Goal: Ask a question

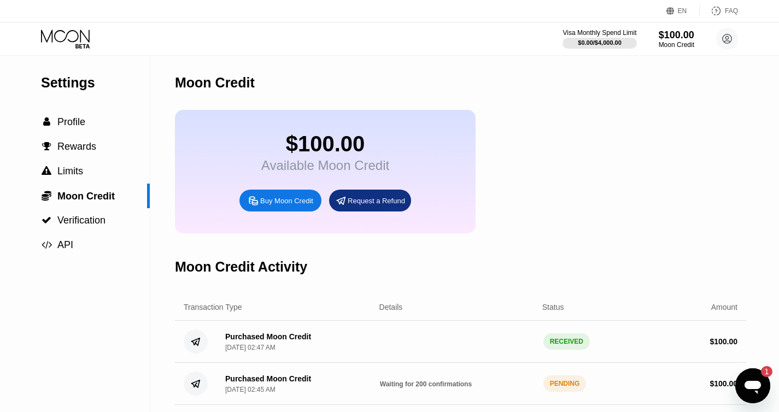
click at [349, 140] on div "$100.00" at bounding box center [325, 144] width 128 height 25
click at [323, 150] on div "$100.00" at bounding box center [325, 144] width 128 height 25
click at [683, 40] on div "$100.00" at bounding box center [676, 34] width 37 height 11
click at [746, 380] on icon "Open messaging window, 1 unread message" at bounding box center [753, 386] width 20 height 20
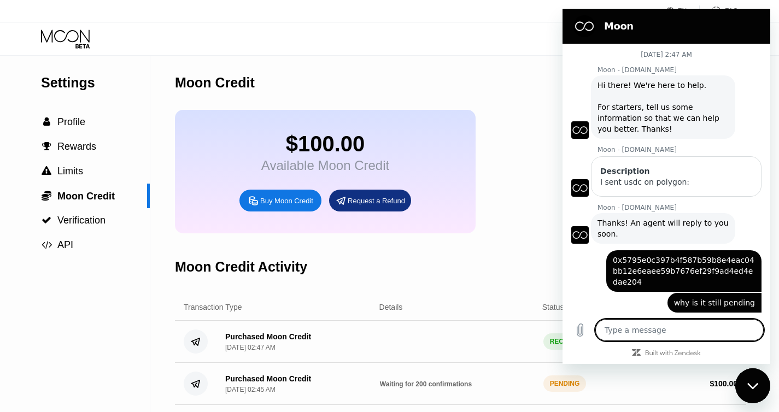
scroll to position [454, 0]
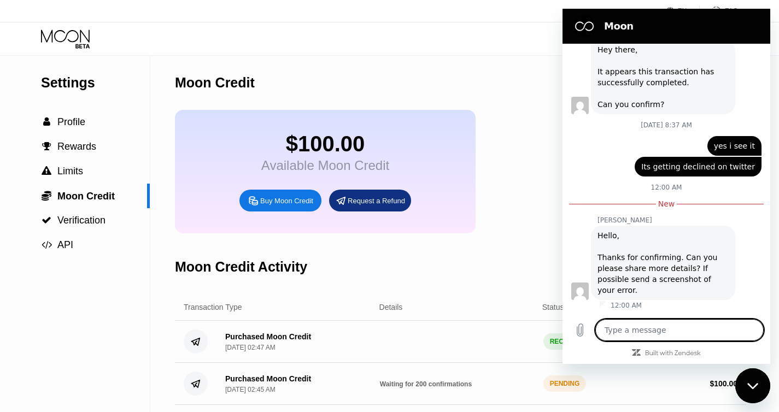
click at [747, 383] on icon "Close messaging window" at bounding box center [752, 386] width 11 height 7
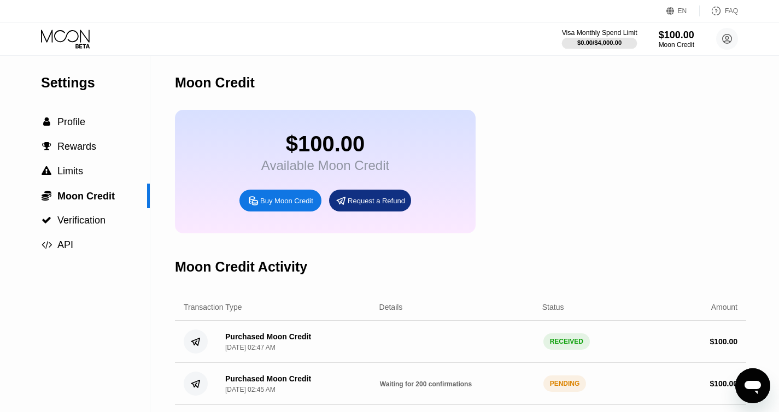
click at [614, 29] on div "Visa Monthly Spend Limit" at bounding box center [599, 33] width 75 height 8
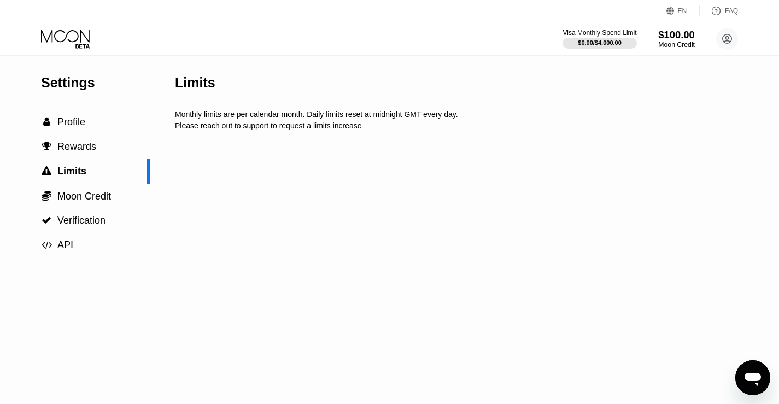
click at [671, 37] on div "$100.00" at bounding box center [676, 34] width 37 height 11
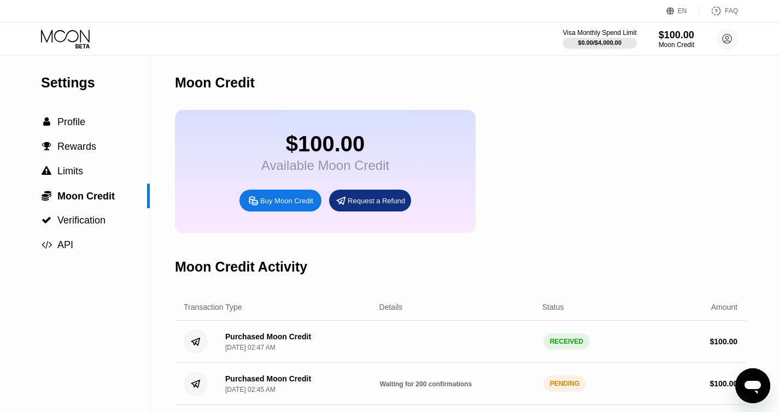
click at [331, 146] on div "$100.00" at bounding box center [325, 144] width 128 height 25
click at [364, 163] on div "Available Moon Credit" at bounding box center [325, 165] width 128 height 15
click at [352, 147] on div "$100.00" at bounding box center [325, 144] width 128 height 25
click at [288, 196] on div "Buy Moon Credit" at bounding box center [280, 201] width 82 height 22
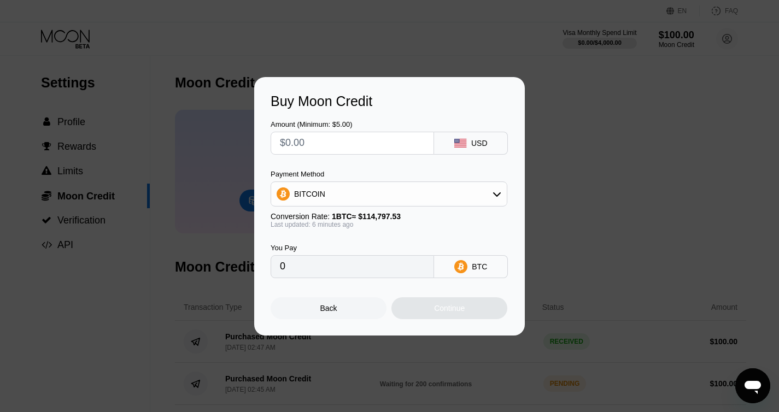
click at [593, 134] on div "Buy Moon Credit Amount (Minimum: $5.00) USD Payment Method BITCOIN Conversion R…" at bounding box center [389, 206] width 779 height 258
drag, startPoint x: 323, startPoint y: 307, endPoint x: 325, endPoint y: 298, distance: 8.5
click at [322, 306] on div "Back" at bounding box center [328, 308] width 17 height 9
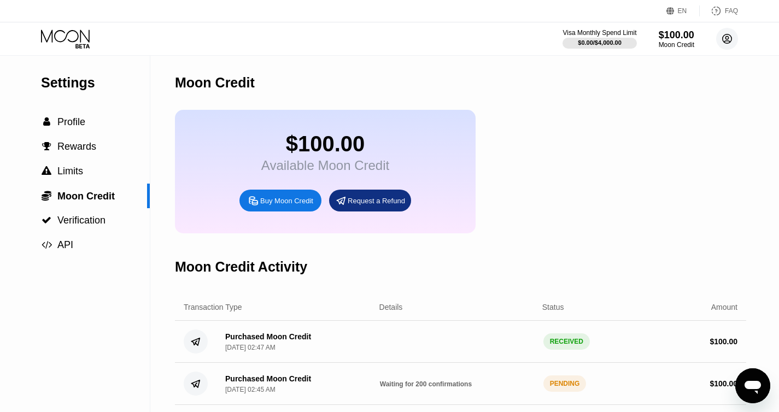
click at [728, 37] on icon at bounding box center [727, 39] width 6 height 6
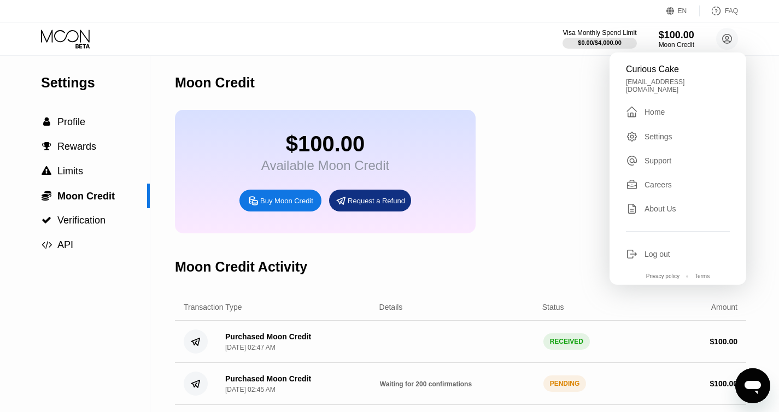
click at [674, 105] on div " Home" at bounding box center [678, 111] width 104 height 13
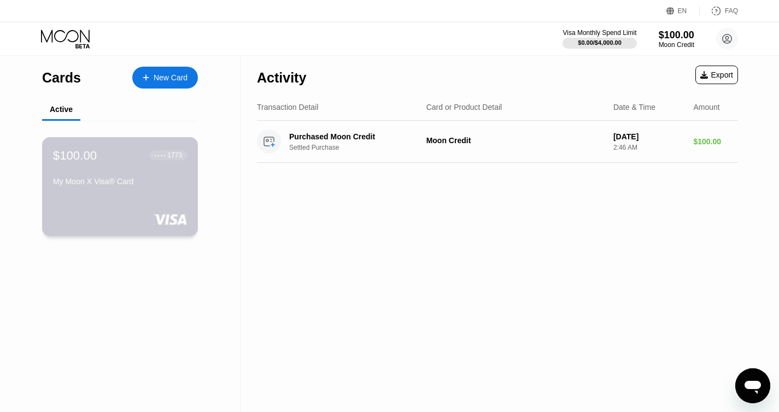
click at [134, 170] on div "$100.00 ● ● ● ● 1773 My Moon X Visa® Card" at bounding box center [120, 169] width 134 height 42
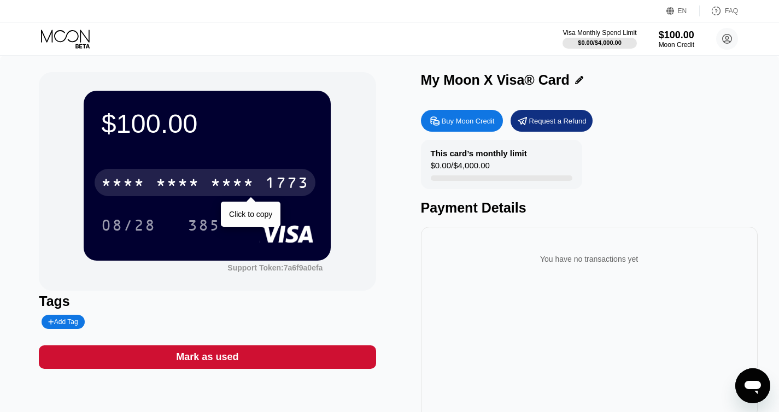
click at [282, 182] on div "1773" at bounding box center [287, 183] width 44 height 17
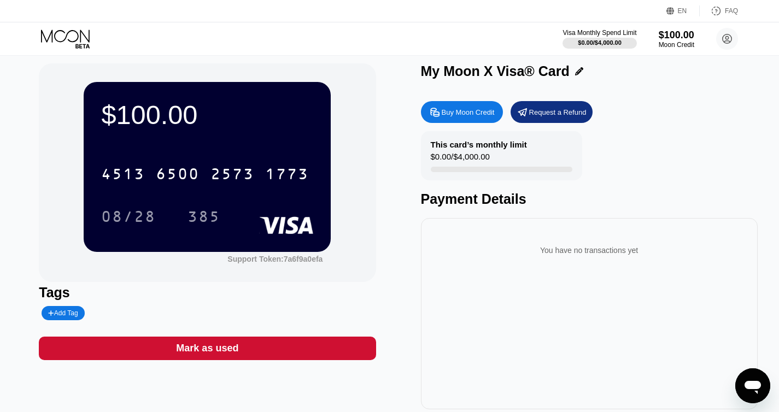
scroll to position [16, 0]
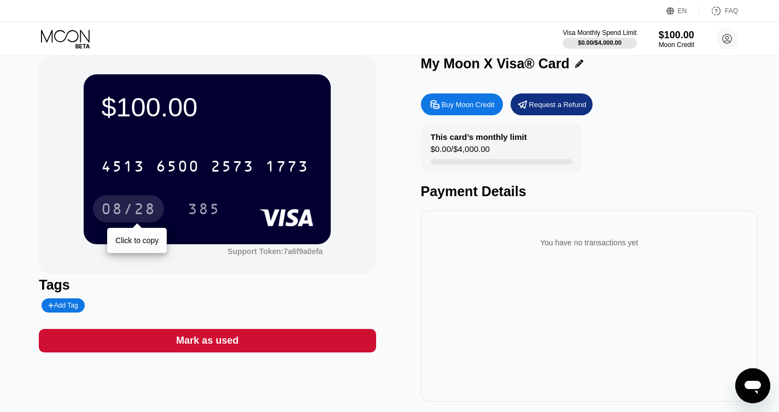
click at [133, 207] on div "08/28" at bounding box center [128, 210] width 55 height 17
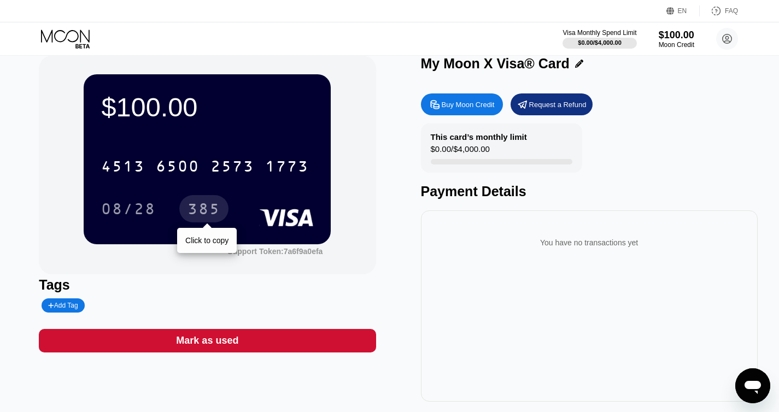
click at [203, 206] on div "385" at bounding box center [203, 210] width 33 height 17
click at [762, 367] on div "$100.00 4513 6500 2573 1773 08/28 385 Support Token: 7a6f9a0efa Tags Add Tag Ma…" at bounding box center [389, 234] width 779 height 390
drag, startPoint x: 756, startPoint y: 368, endPoint x: 18, endPoint y: 2, distance: 823.3
click at [752, 370] on div "Open messaging window" at bounding box center [752, 385] width 33 height 33
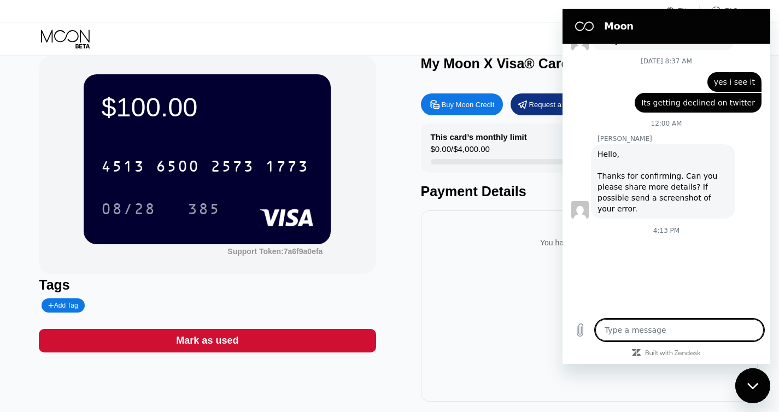
scroll to position [520, 0]
type textarea "x"
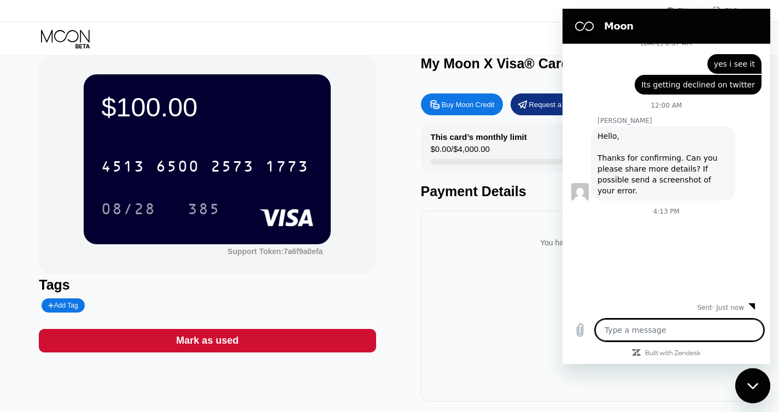
scroll to position [538, 0]
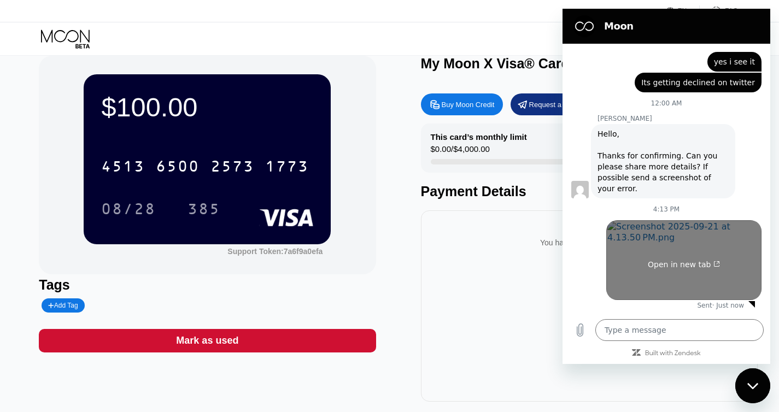
click at [692, 244] on link "Open in new tab" at bounding box center [683, 260] width 155 height 80
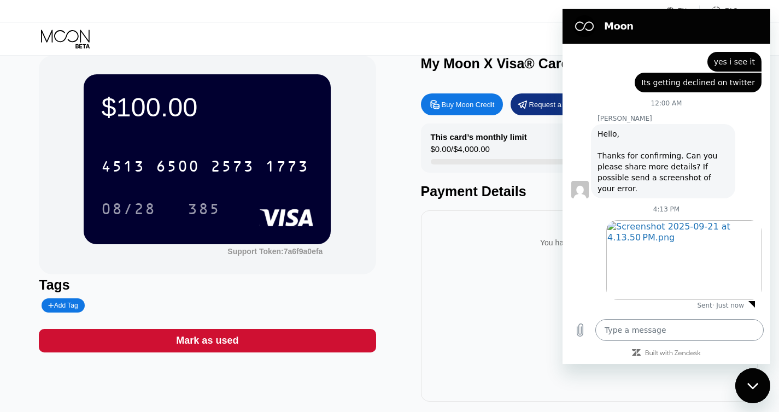
click at [685, 336] on textarea at bounding box center [679, 330] width 168 height 22
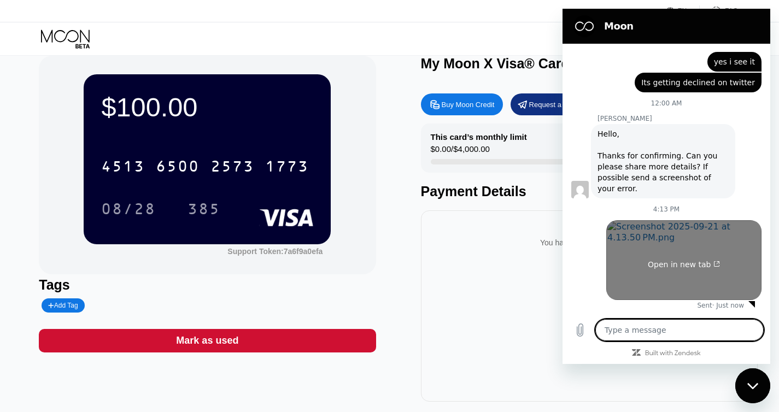
type textarea "T"
type textarea "x"
type textarea "Th"
type textarea "x"
type textarea "Thi"
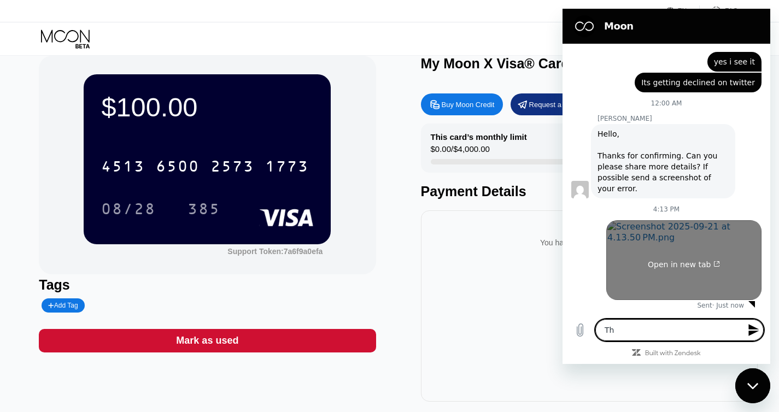
type textarea "x"
type textarea "This"
type textarea "x"
type textarea "This"
type textarea "x"
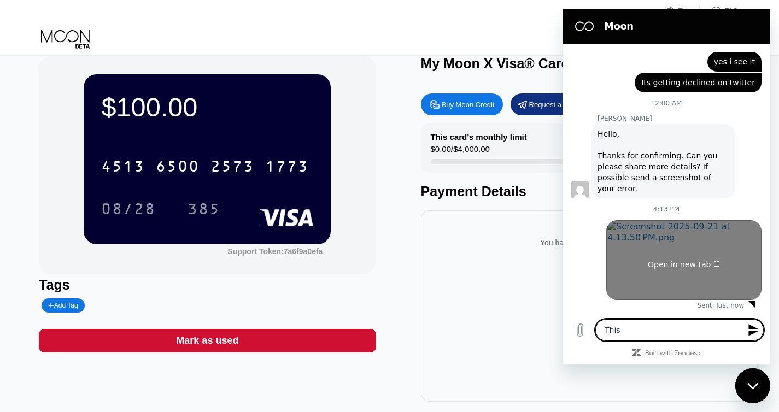
type textarea "This i"
type textarea "x"
type textarea "This is"
type textarea "x"
type textarea "This is"
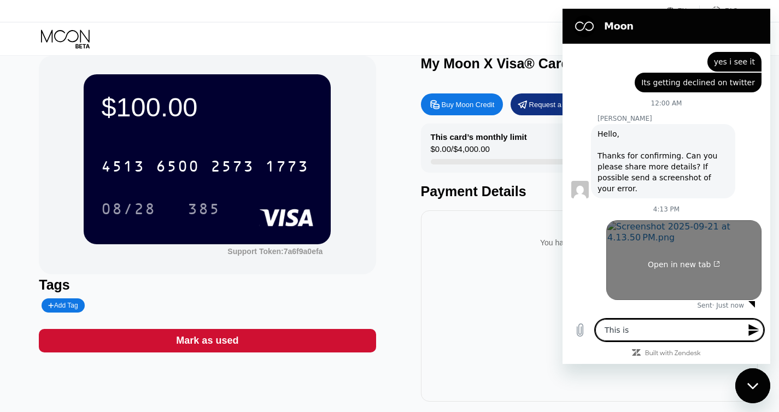
type textarea "x"
type textarea "This is y"
type textarea "x"
type textarea "This is yo"
type textarea "x"
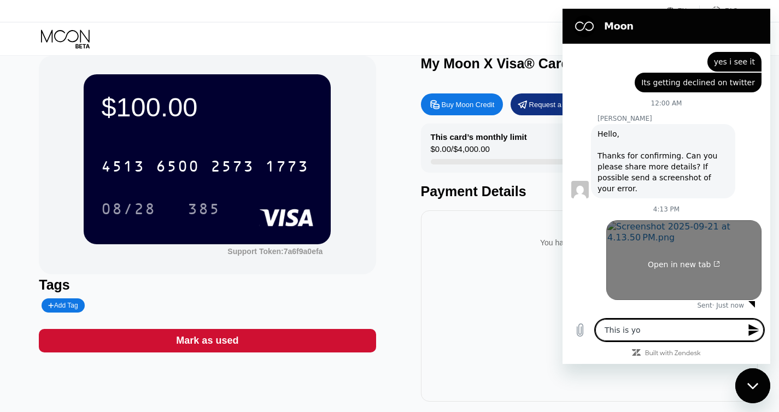
type textarea "This is you"
type textarea "x"
type textarea "This is your"
type textarea "x"
type textarea "This is your"
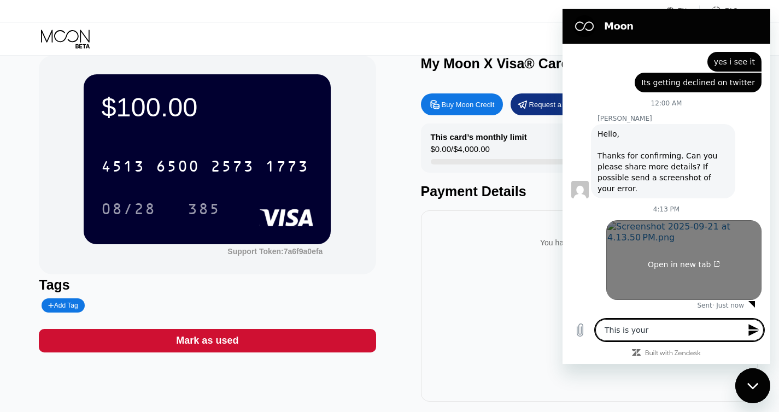
type textarea "x"
type textarea "This is your c"
type textarea "x"
type textarea "This is your ca"
type textarea "x"
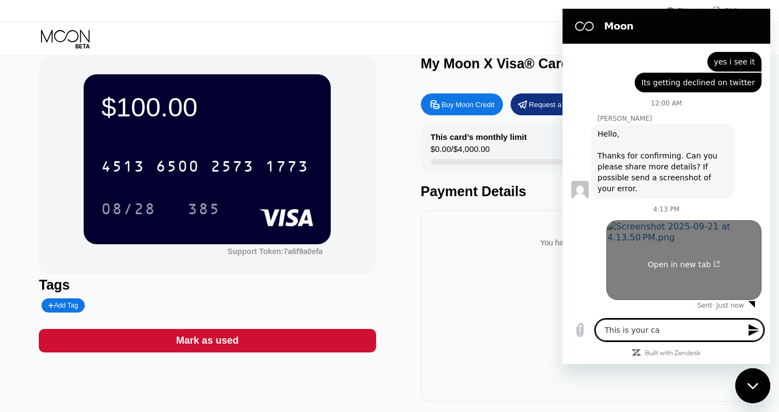
type textarea "This is your car"
type textarea "x"
type textarea "This is your card"
type textarea "x"
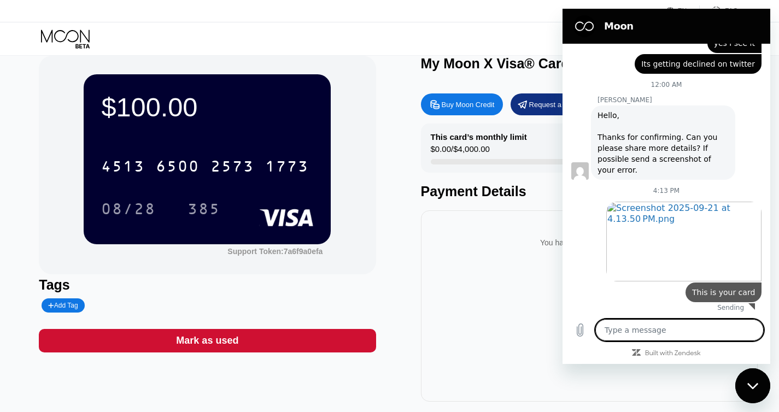
scroll to position [559, 0]
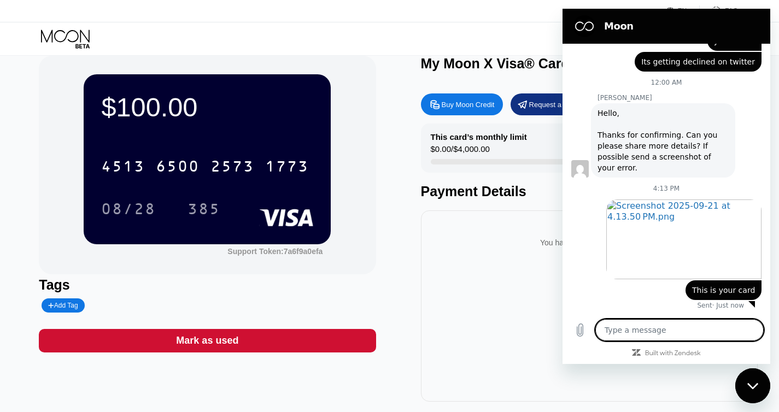
click at [756, 384] on icon "Close messaging window" at bounding box center [751, 386] width 11 height 6
type textarea "x"
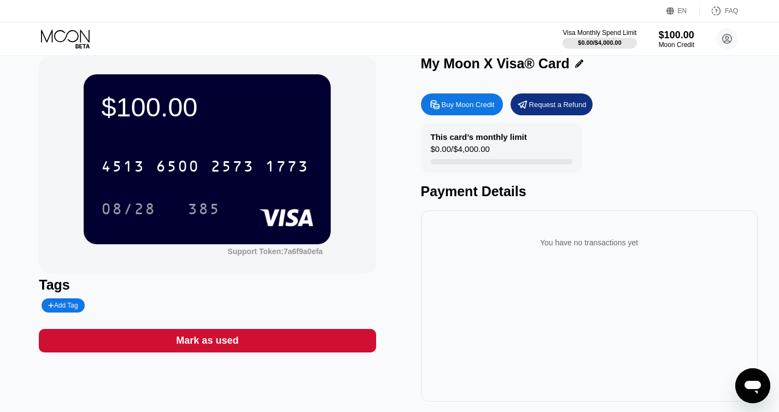
click at [456, 288] on div "You have no transactions yet" at bounding box center [589, 305] width 337 height 191
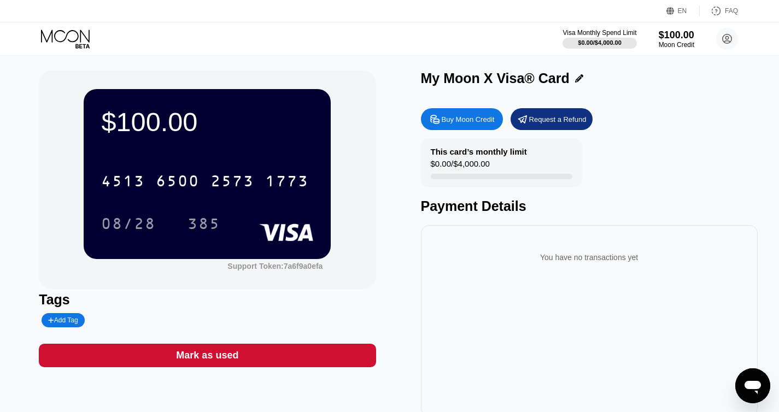
scroll to position [0, 0]
